Goal: Navigation & Orientation: Find specific page/section

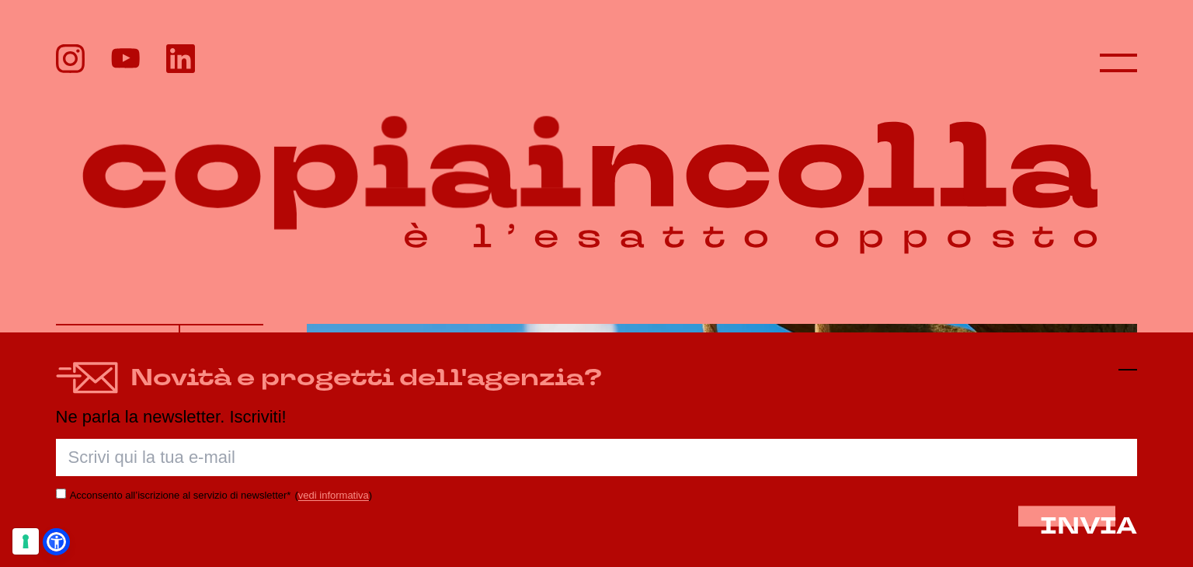
click at [1127, 367] on icon at bounding box center [1127, 369] width 19 height 19
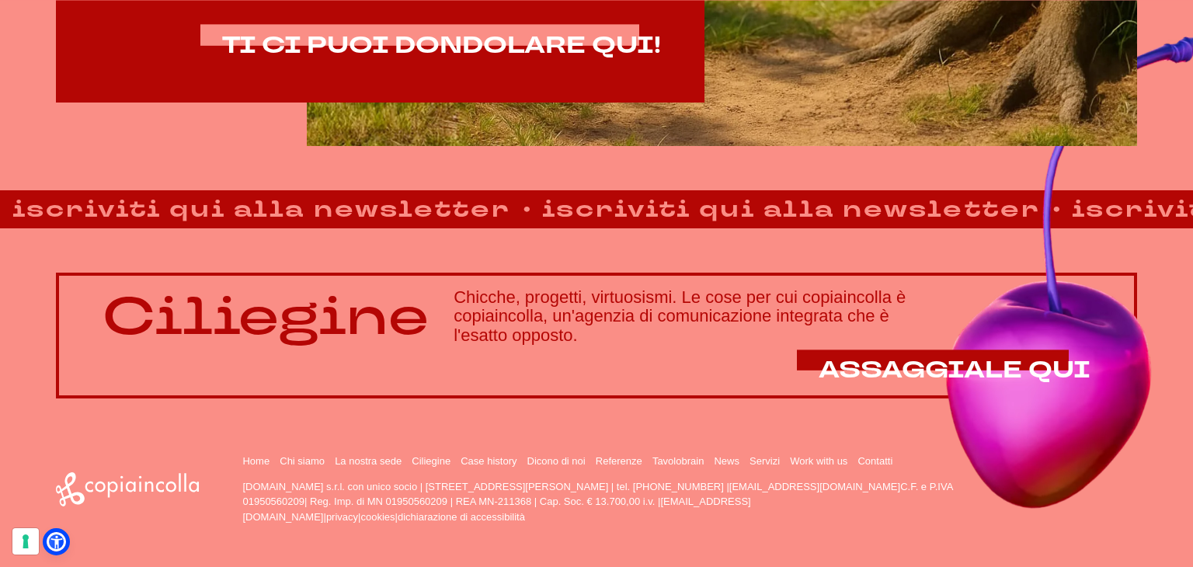
scroll to position [1109, 0]
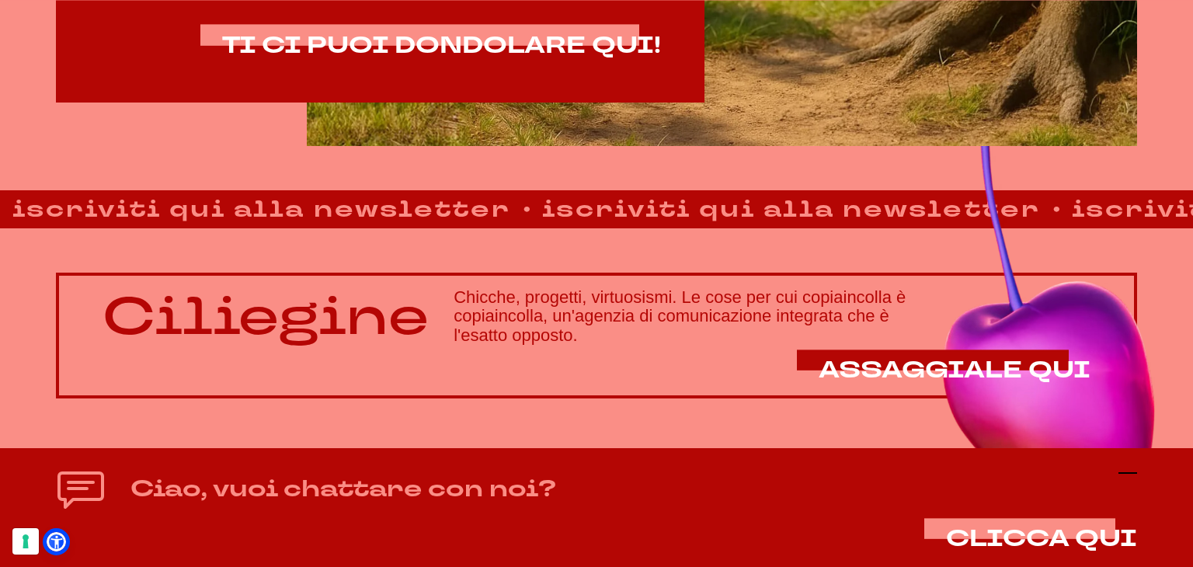
click at [1130, 475] on icon at bounding box center [1127, 473] width 19 height 19
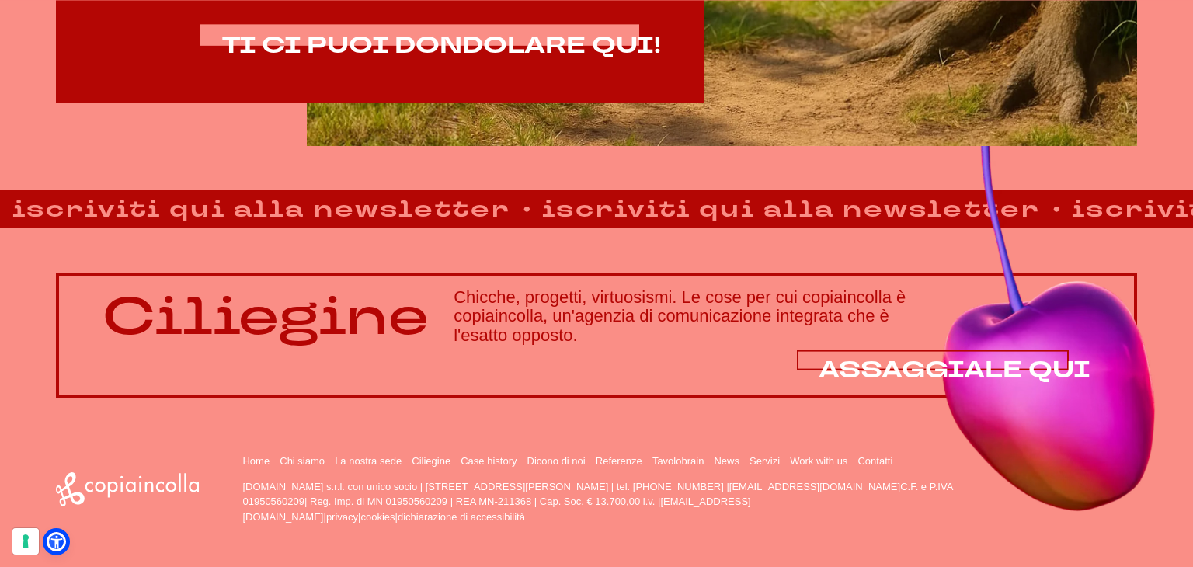
click at [884, 360] on span "ASSAGGIALE QUI" at bounding box center [954, 370] width 272 height 32
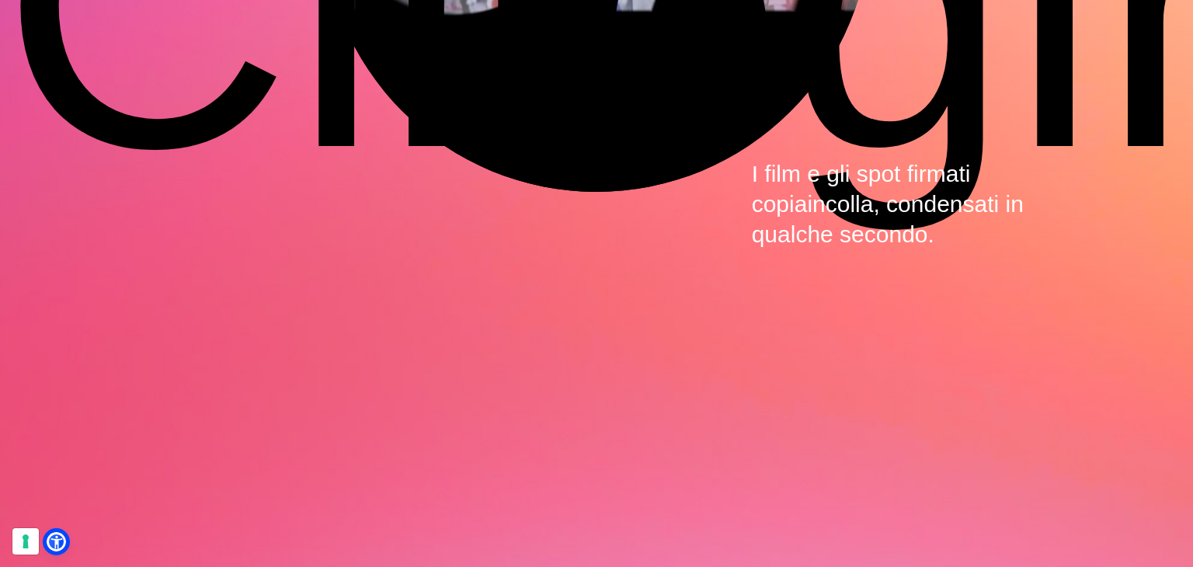
scroll to position [4738, 0]
